Goal: Communication & Community: Answer question/provide support

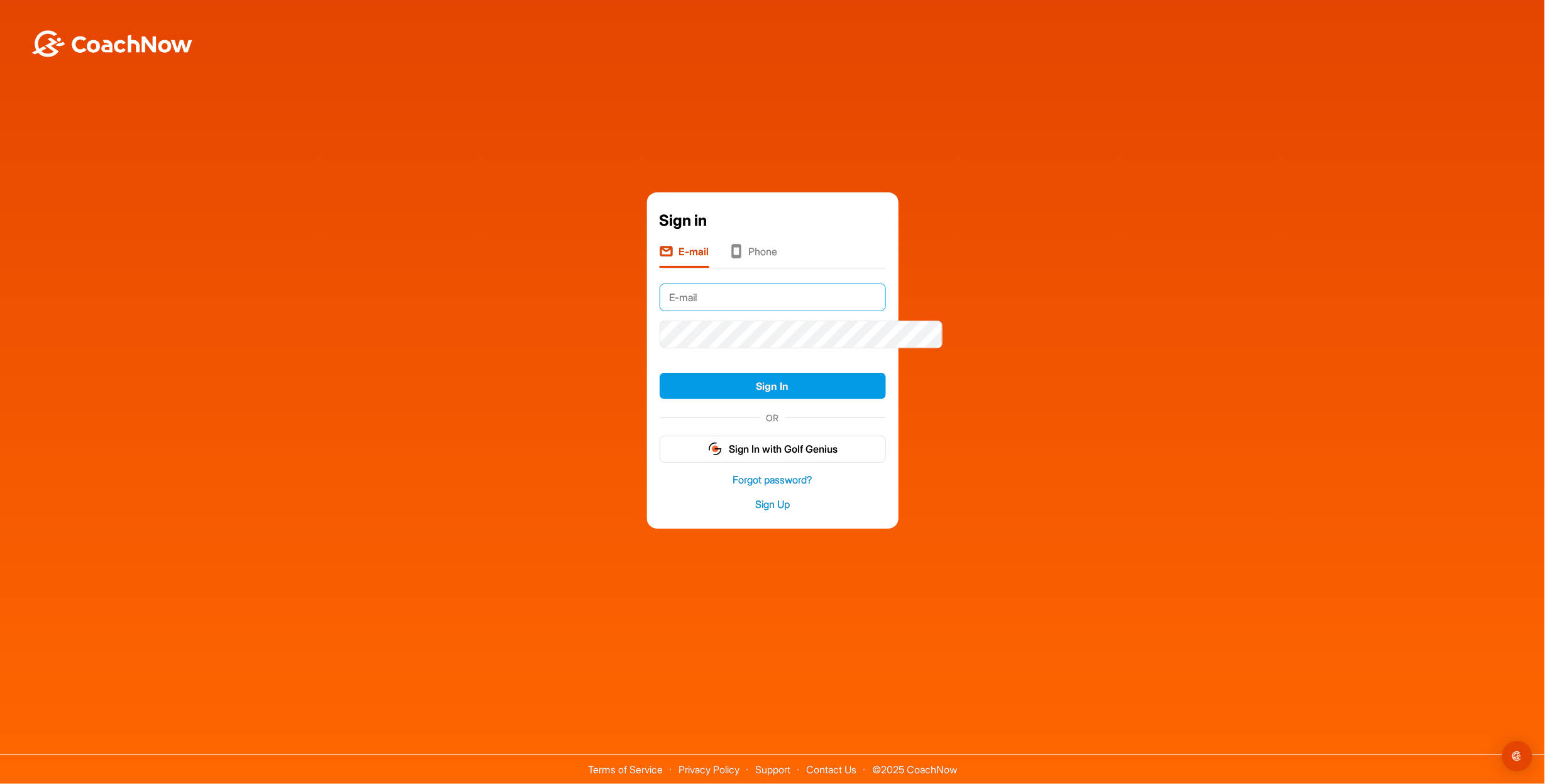
type input "[EMAIL_ADDRESS][DOMAIN_NAME]"
click at [728, 389] on button "Sign In" at bounding box center [772, 387] width 226 height 27
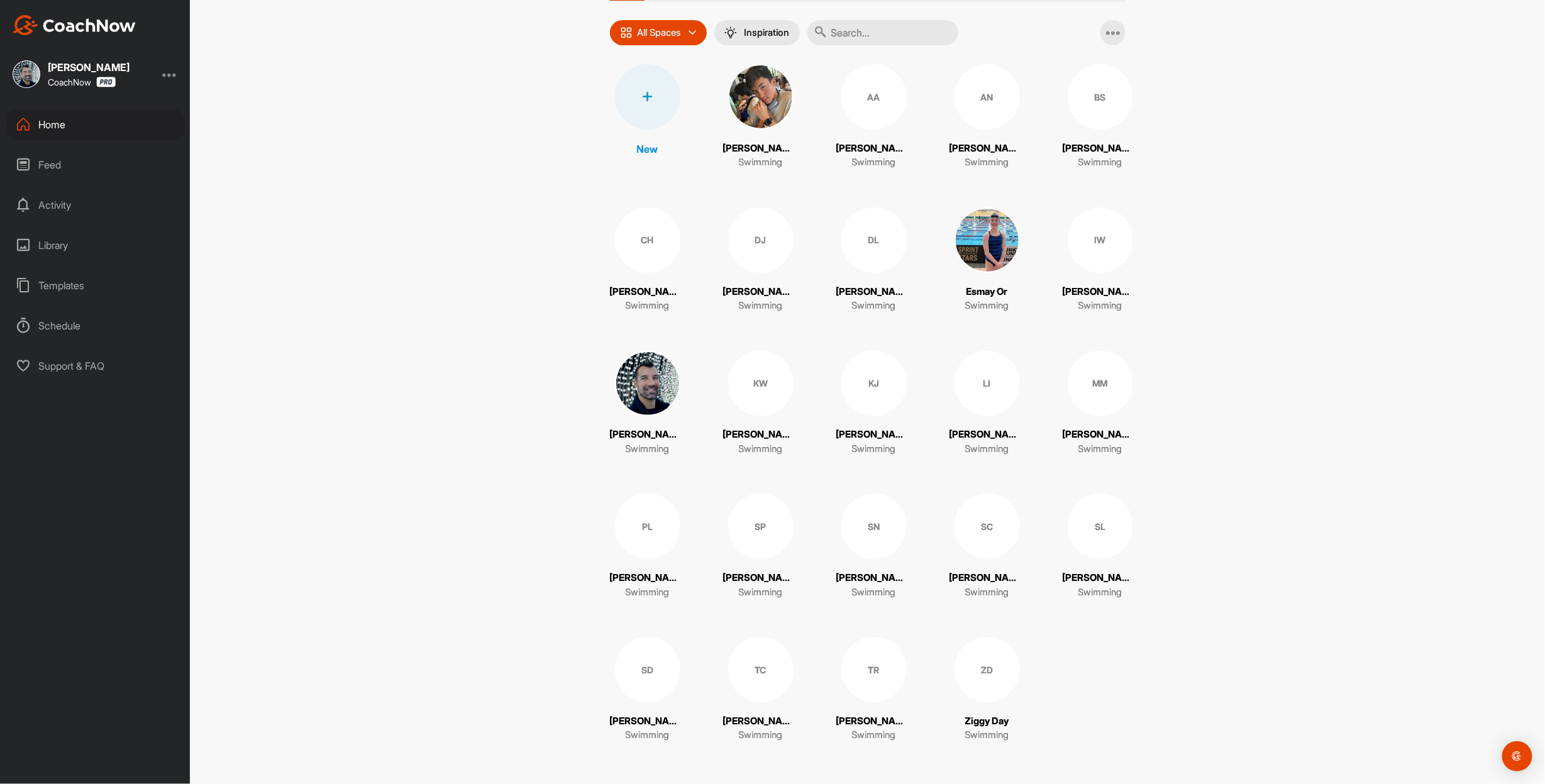
scroll to position [6, 0]
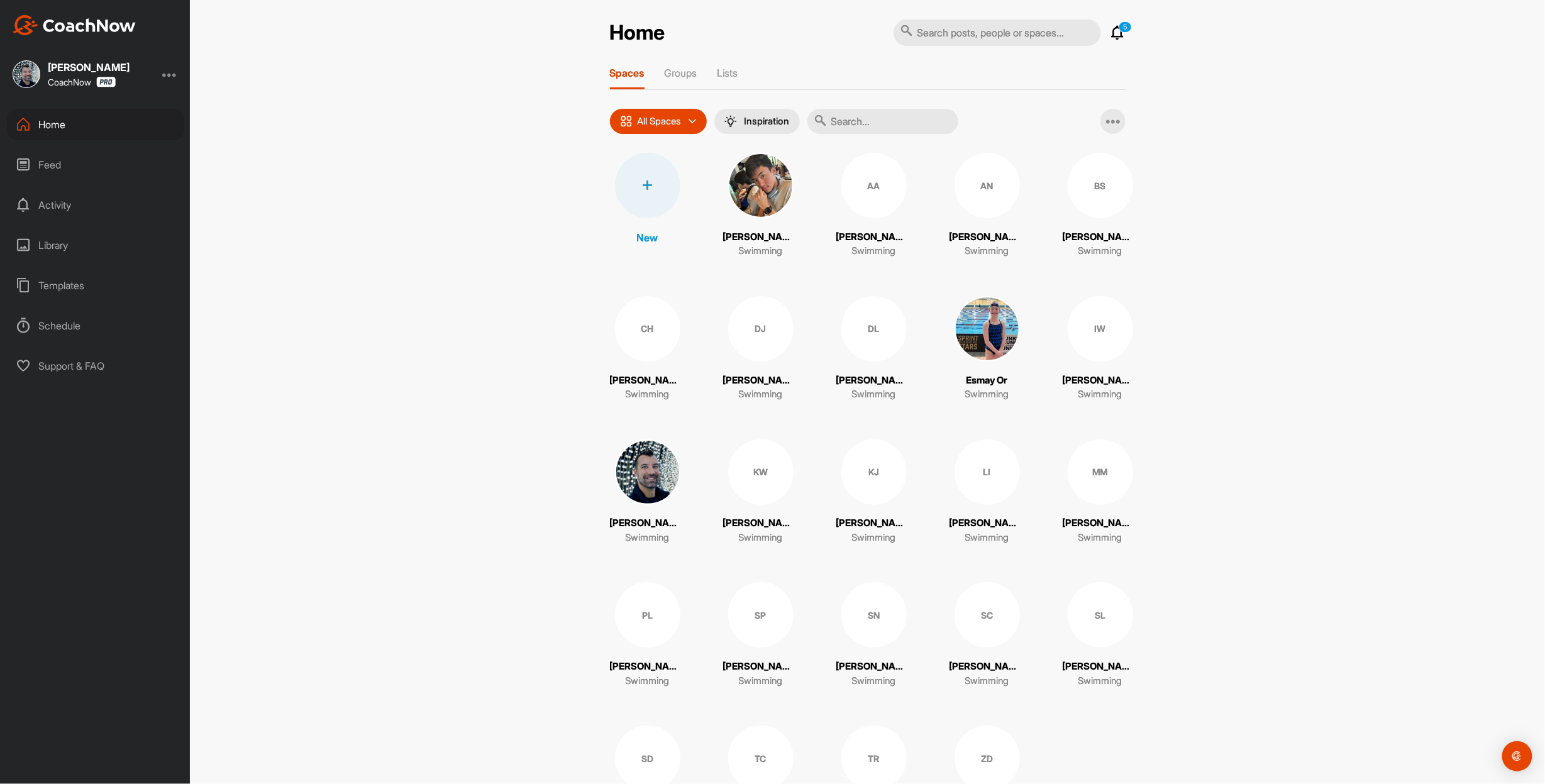
click at [80, 199] on div "Activity" at bounding box center [95, 205] width 177 height 31
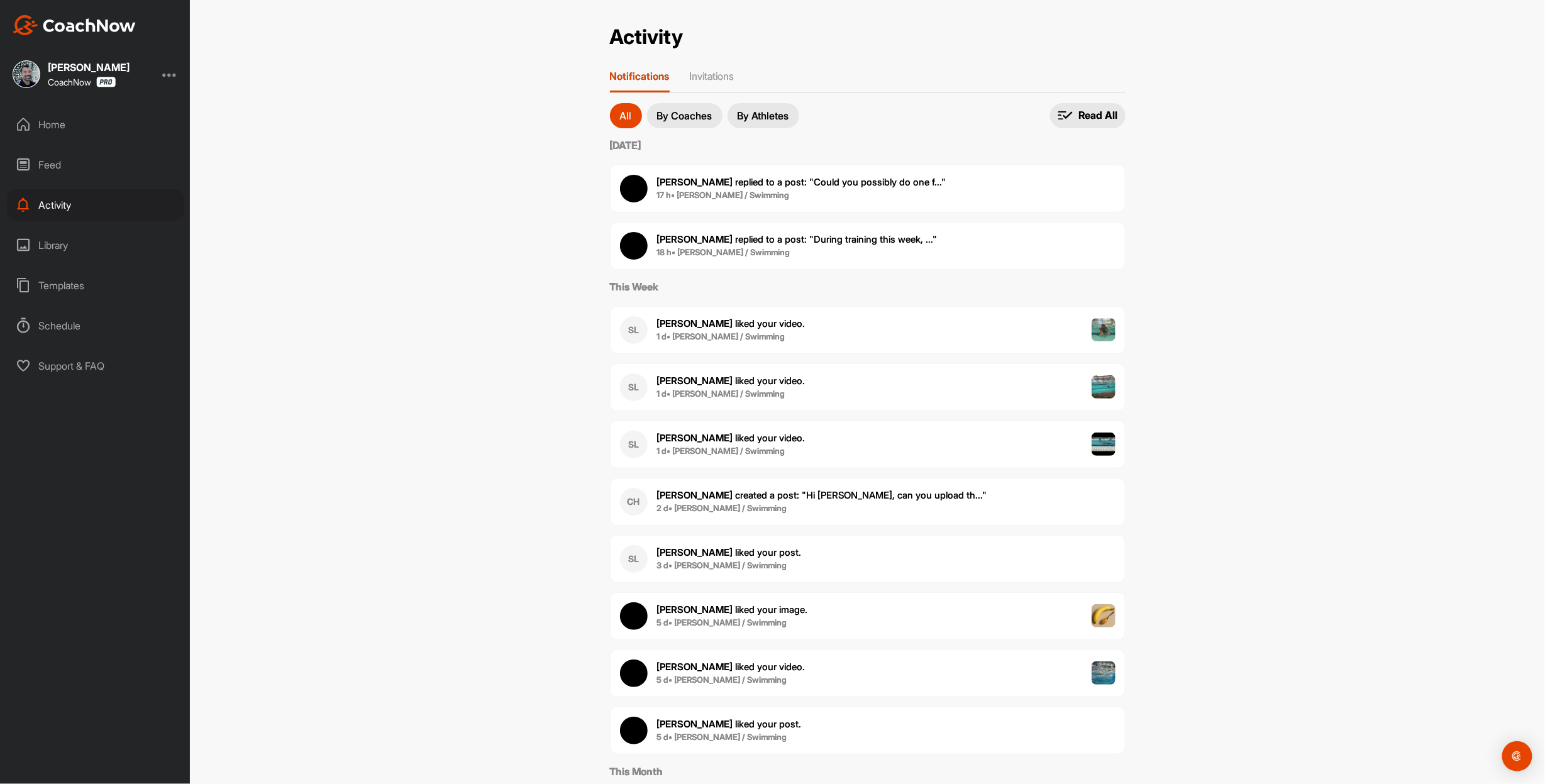
click at [723, 200] on b "17 h • [PERSON_NAME] / Swimming" at bounding box center [723, 195] width 133 height 10
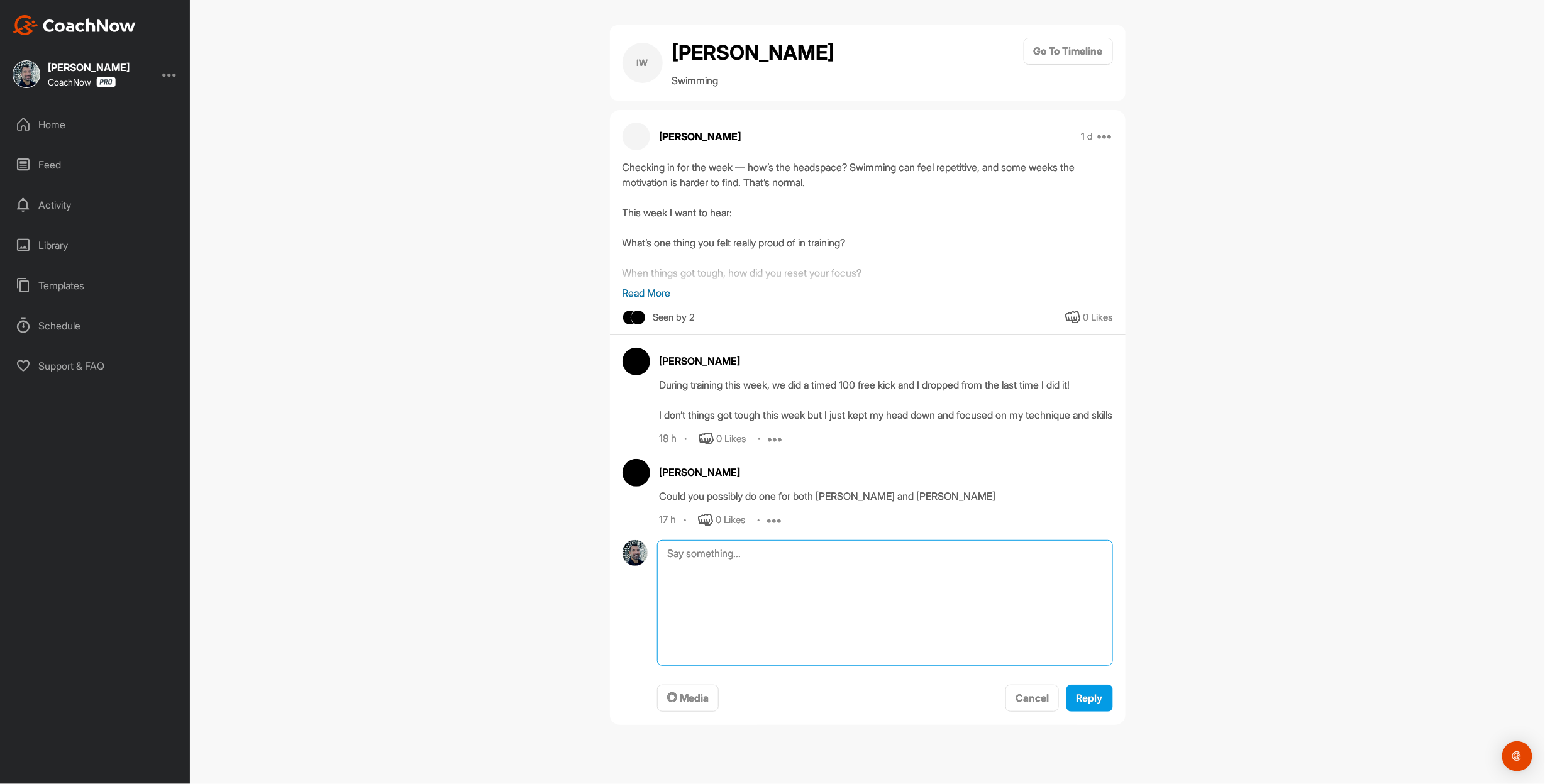
click at [697, 647] on textarea at bounding box center [885, 603] width 455 height 126
click at [783, 446] on icon at bounding box center [775, 439] width 15 height 15
click at [742, 446] on div "[PERSON_NAME] During training this week, we did a timed 100 free kick and I dro…" at bounding box center [886, 397] width 453 height 98
click at [736, 446] on div "0 Likes" at bounding box center [731, 439] width 29 height 14
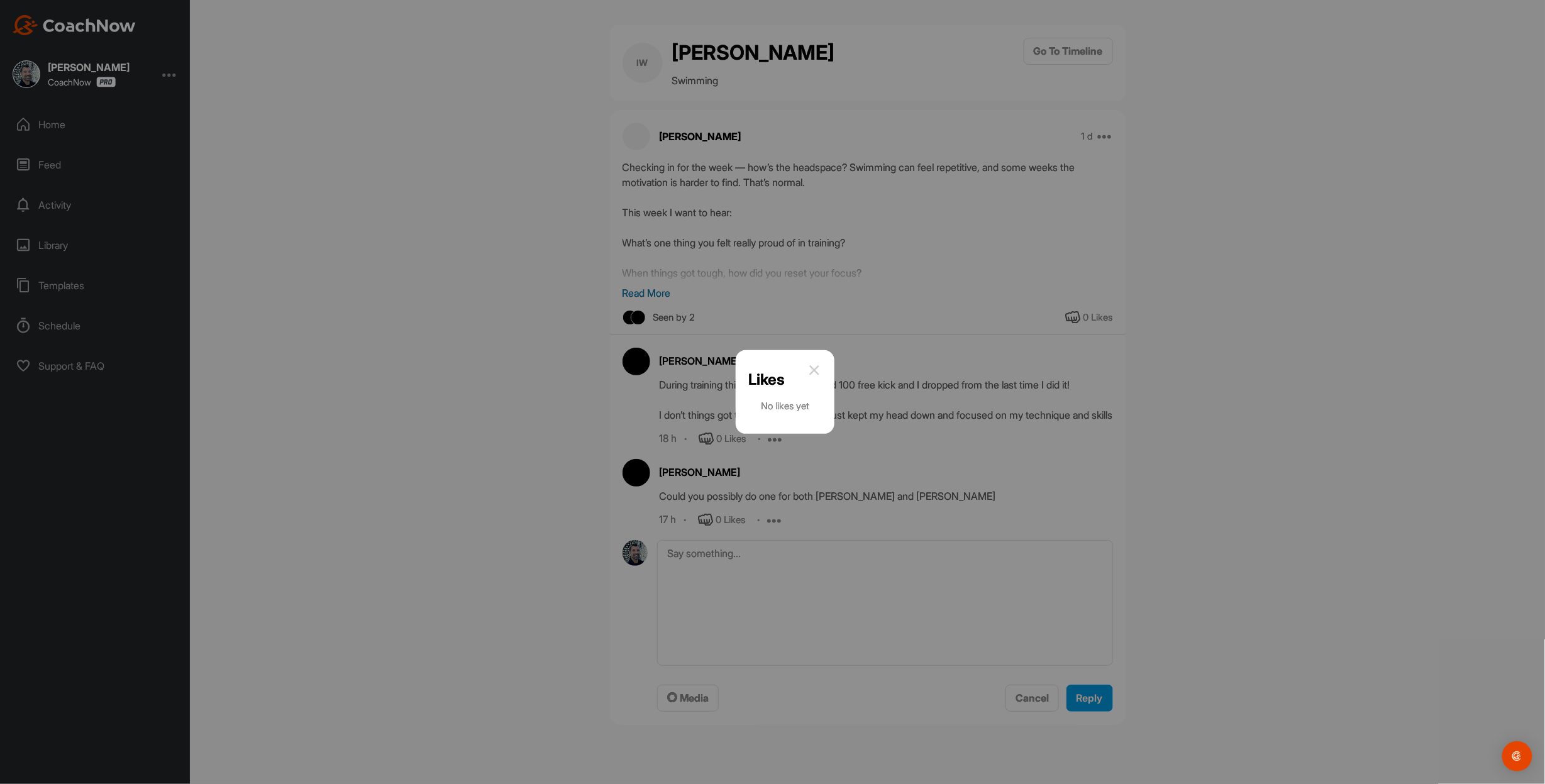
click at [822, 367] on img at bounding box center [814, 370] width 15 height 15
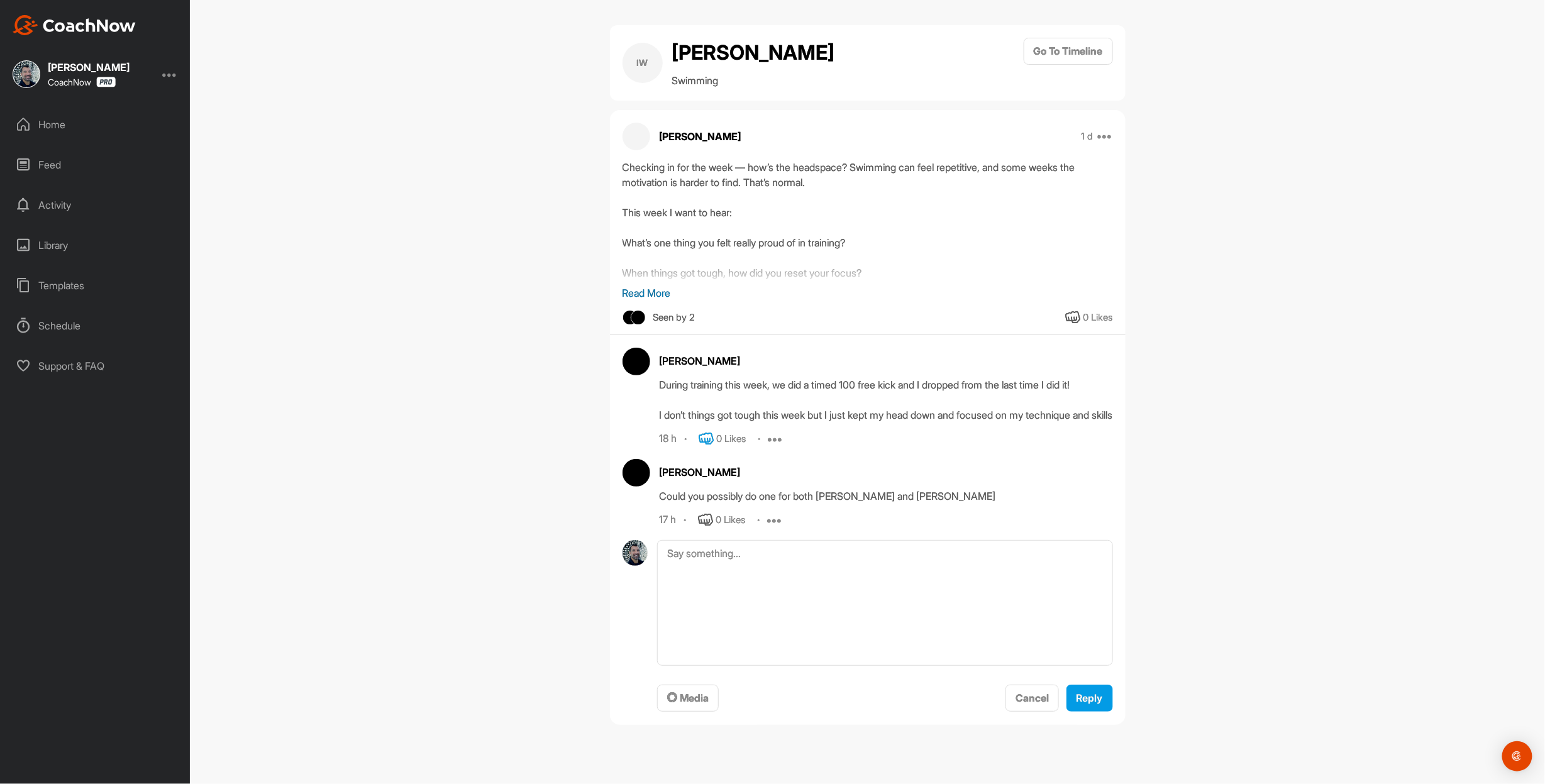
click at [711, 446] on icon at bounding box center [706, 439] width 15 height 15
click at [713, 528] on icon at bounding box center [706, 520] width 15 height 15
click at [697, 663] on textarea at bounding box center [885, 603] width 455 height 126
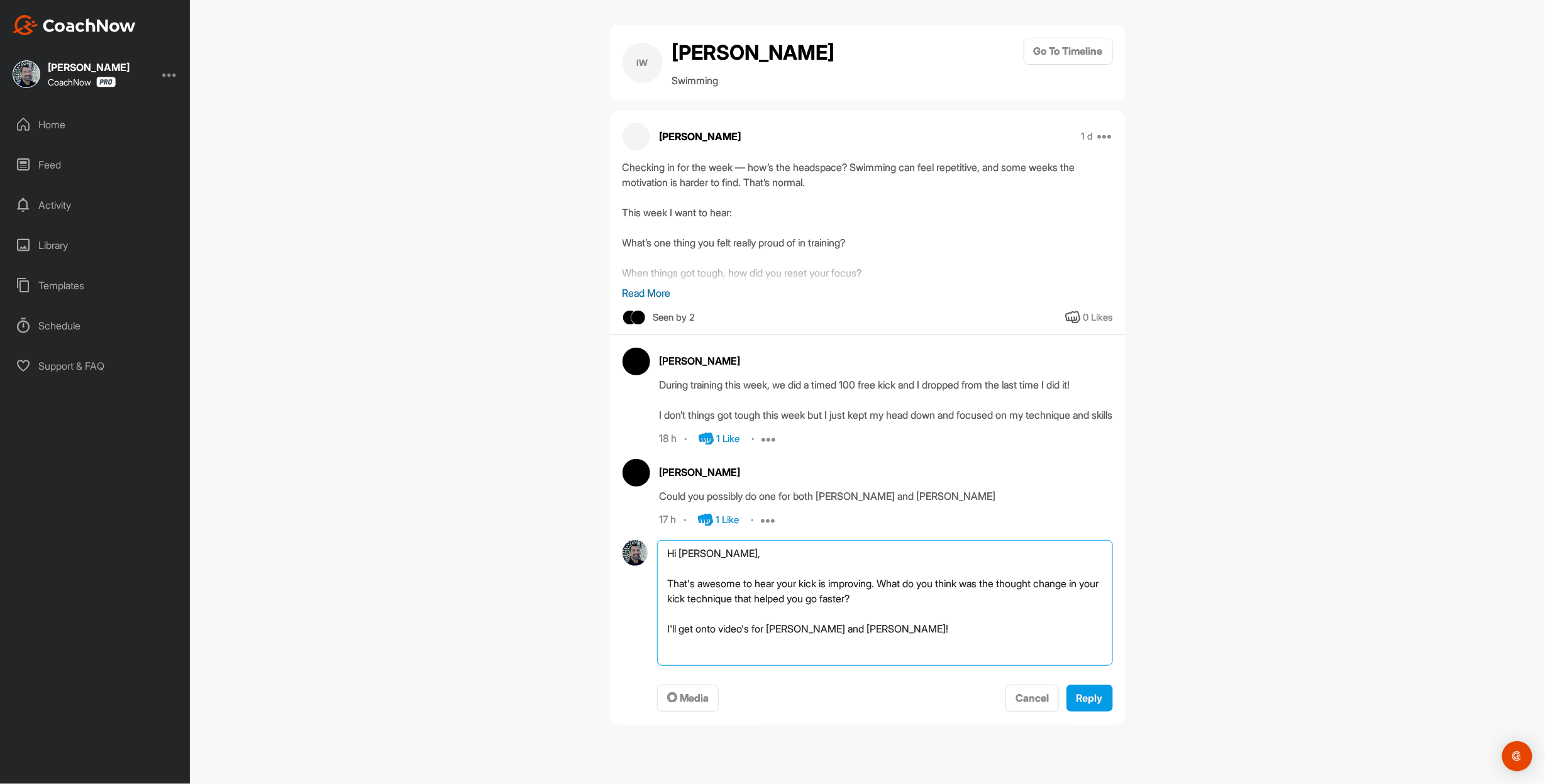
drag, startPoint x: 760, startPoint y: 716, endPoint x: 750, endPoint y: 716, distance: 10.0
click at [750, 666] on textarea "Hi [PERSON_NAME], That's awesome to hear your kick is improving. What do you th…" at bounding box center [885, 603] width 455 height 126
type textarea "Hi [PERSON_NAME], That's awesome to hear your kick is improving. What do you th…"
click at [1080, 704] on span "Reply" at bounding box center [1090, 698] width 27 height 12
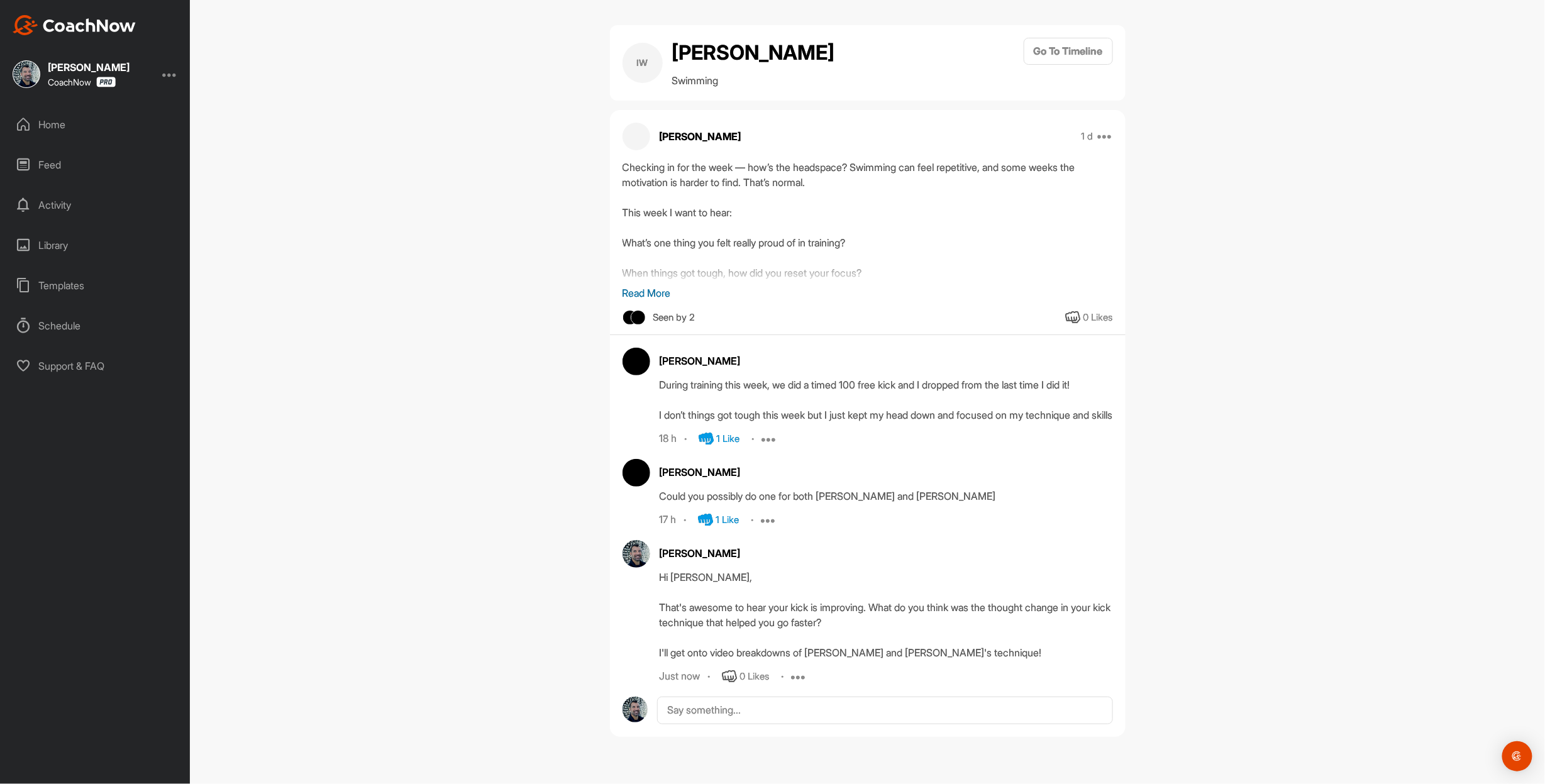
scroll to position [105, 0]
